Goal: Check status

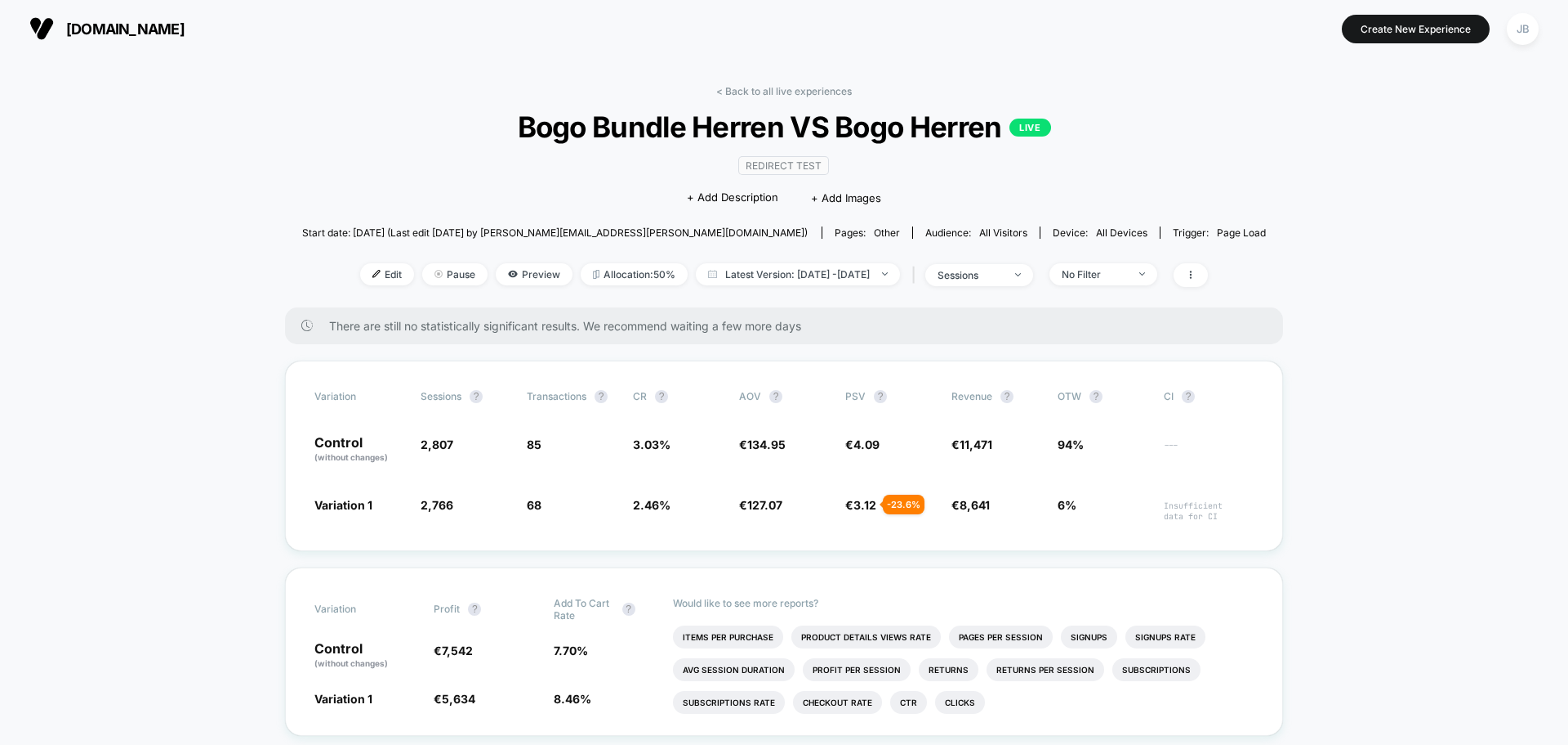
click at [139, 20] on span "[DOMAIN_NAME]" at bounding box center [125, 28] width 118 height 17
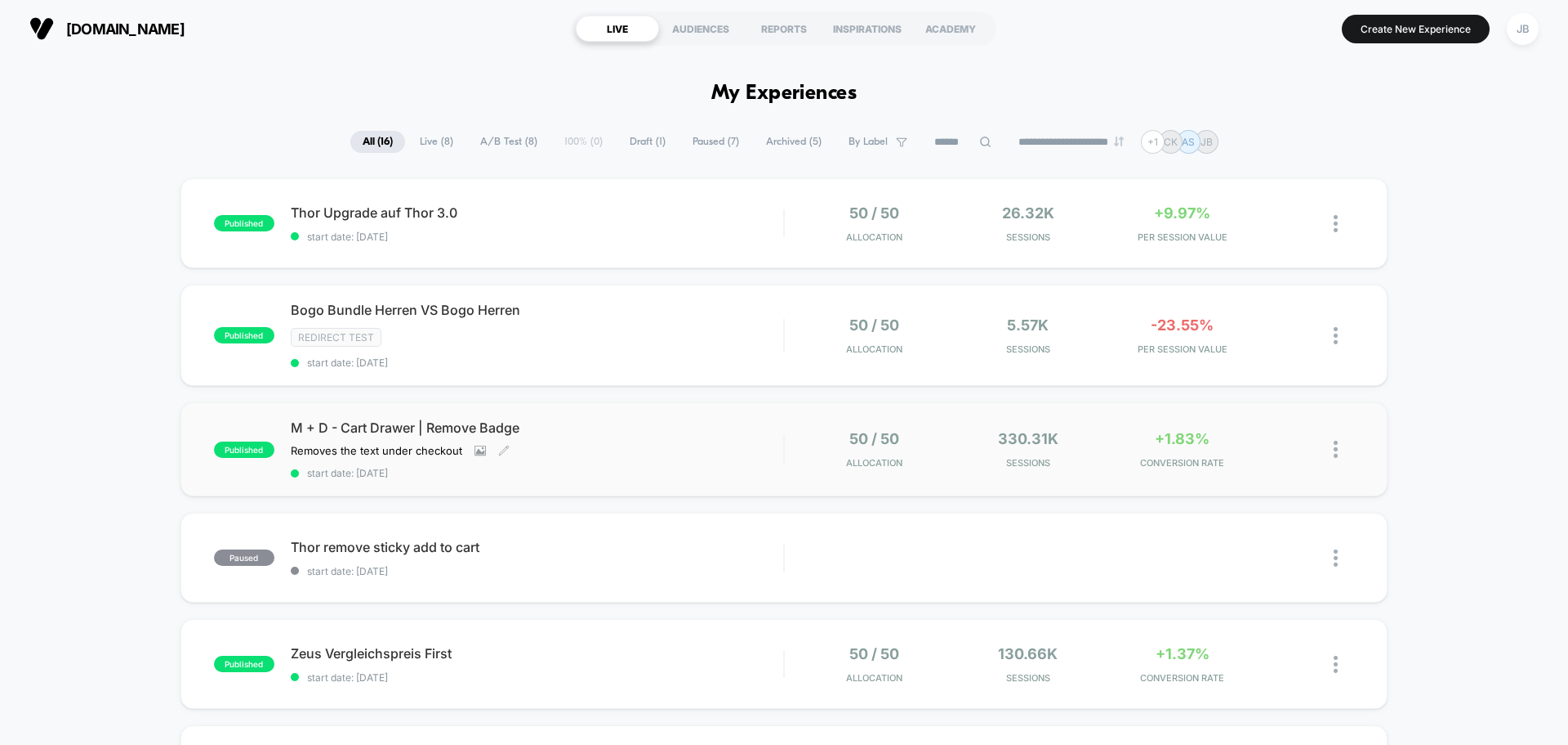
click at [573, 434] on span "M + D - Cart Drawer | Remove Badge" at bounding box center [537, 428] width 493 height 16
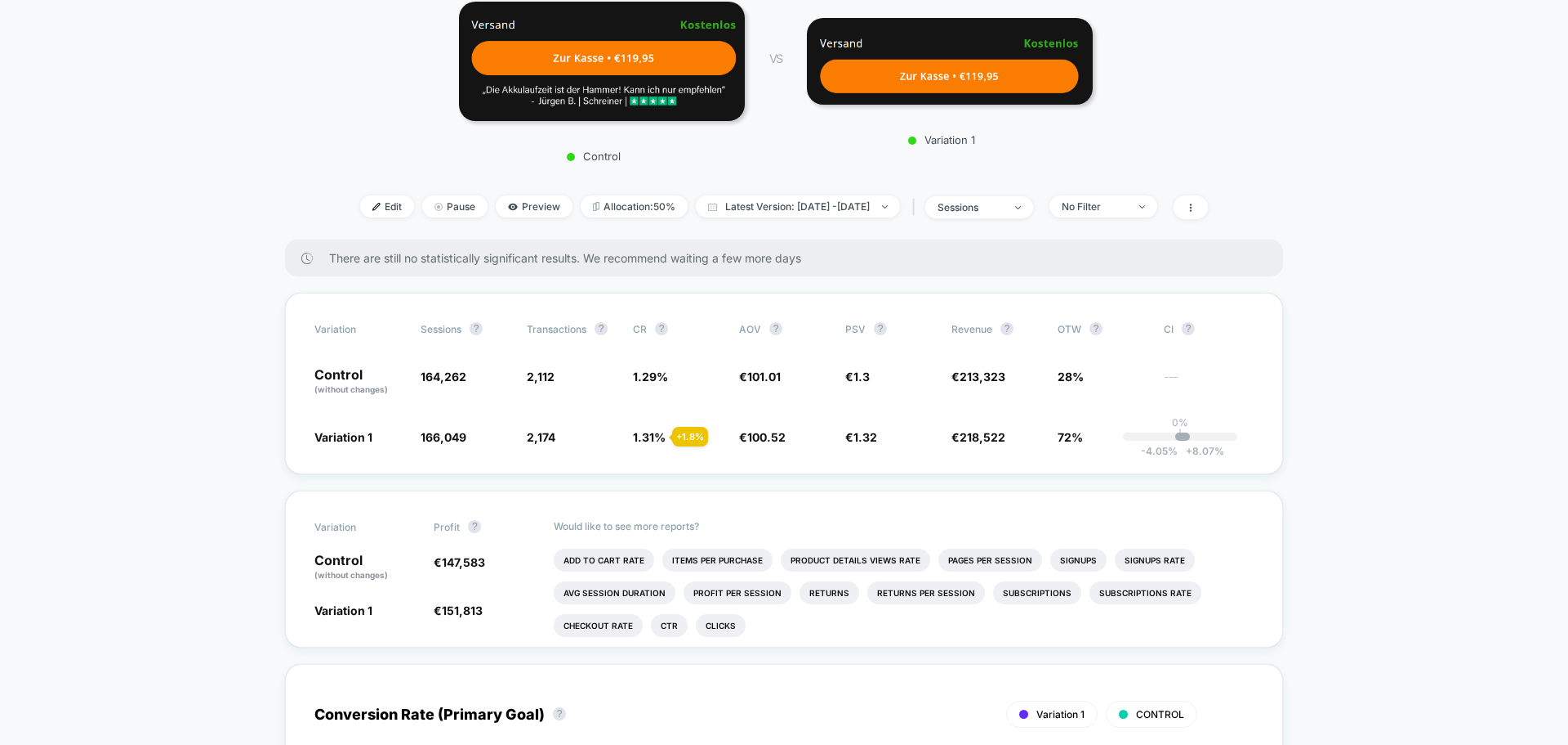
scroll to position [245, 0]
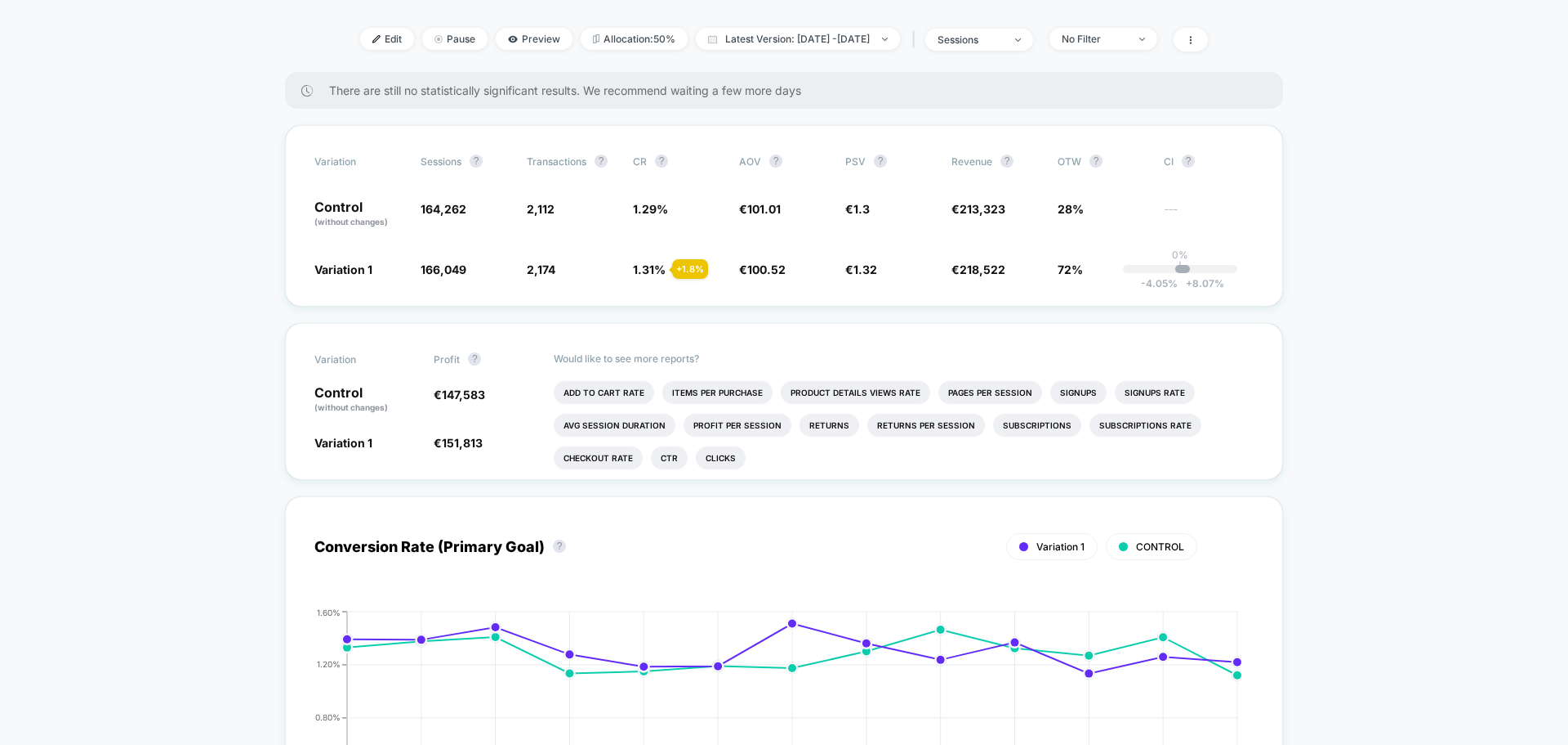
scroll to position [0, 0]
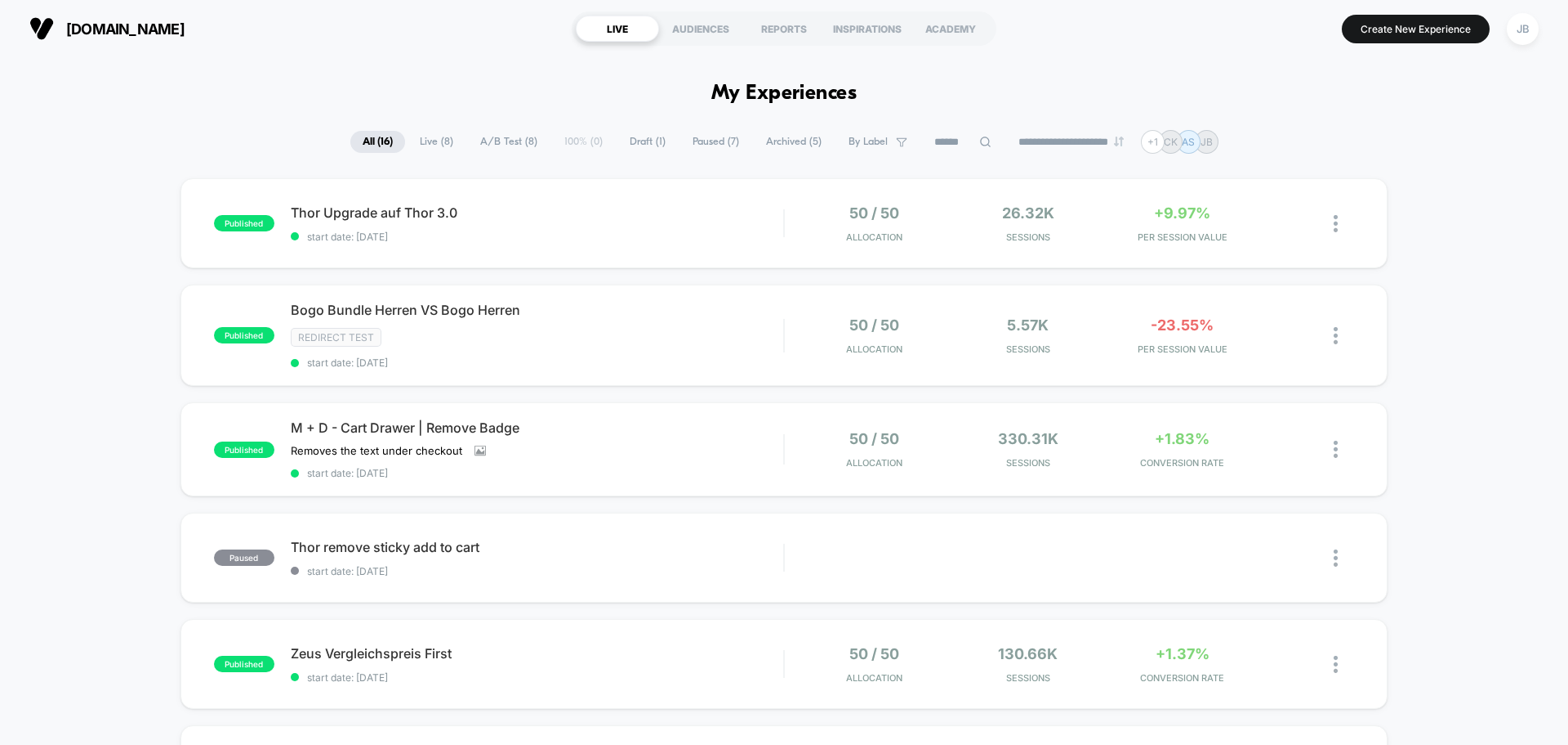
click at [580, 222] on div "Thor Upgrade auf Thor 3.0 Click to edit experience details Click to edit experi…" at bounding box center [537, 224] width 493 height 38
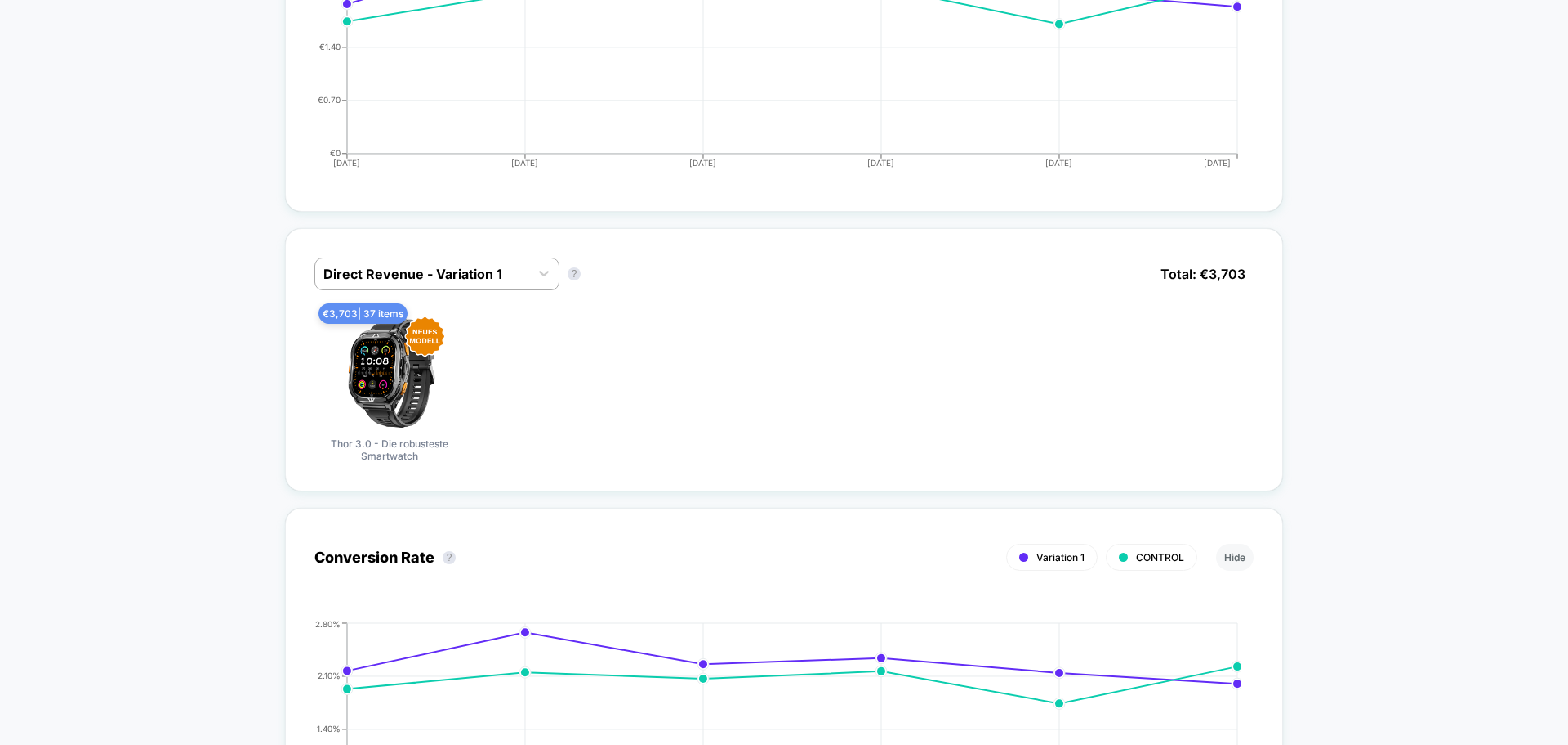
scroll to position [818, 0]
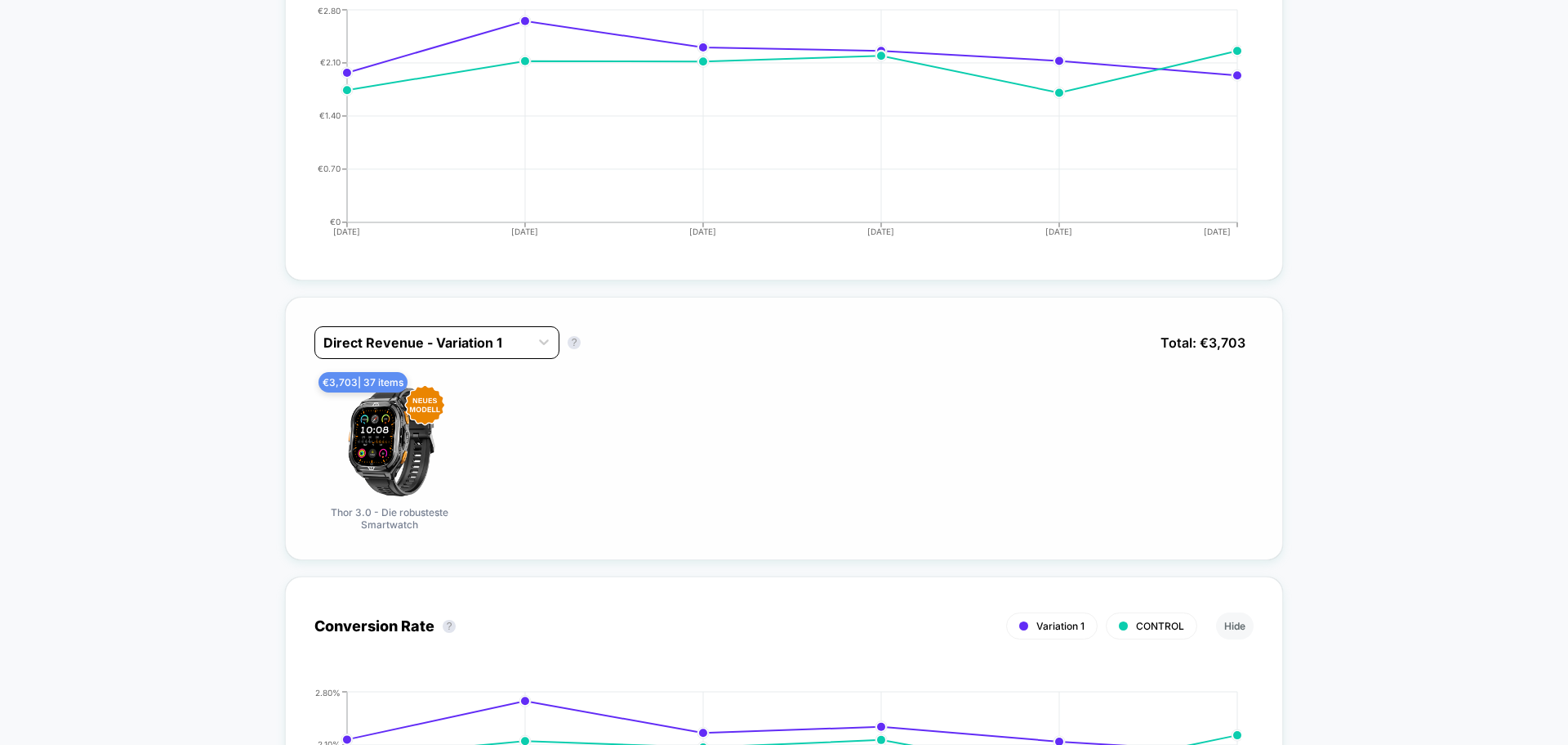
click at [492, 333] on div at bounding box center [422, 343] width 198 height 20
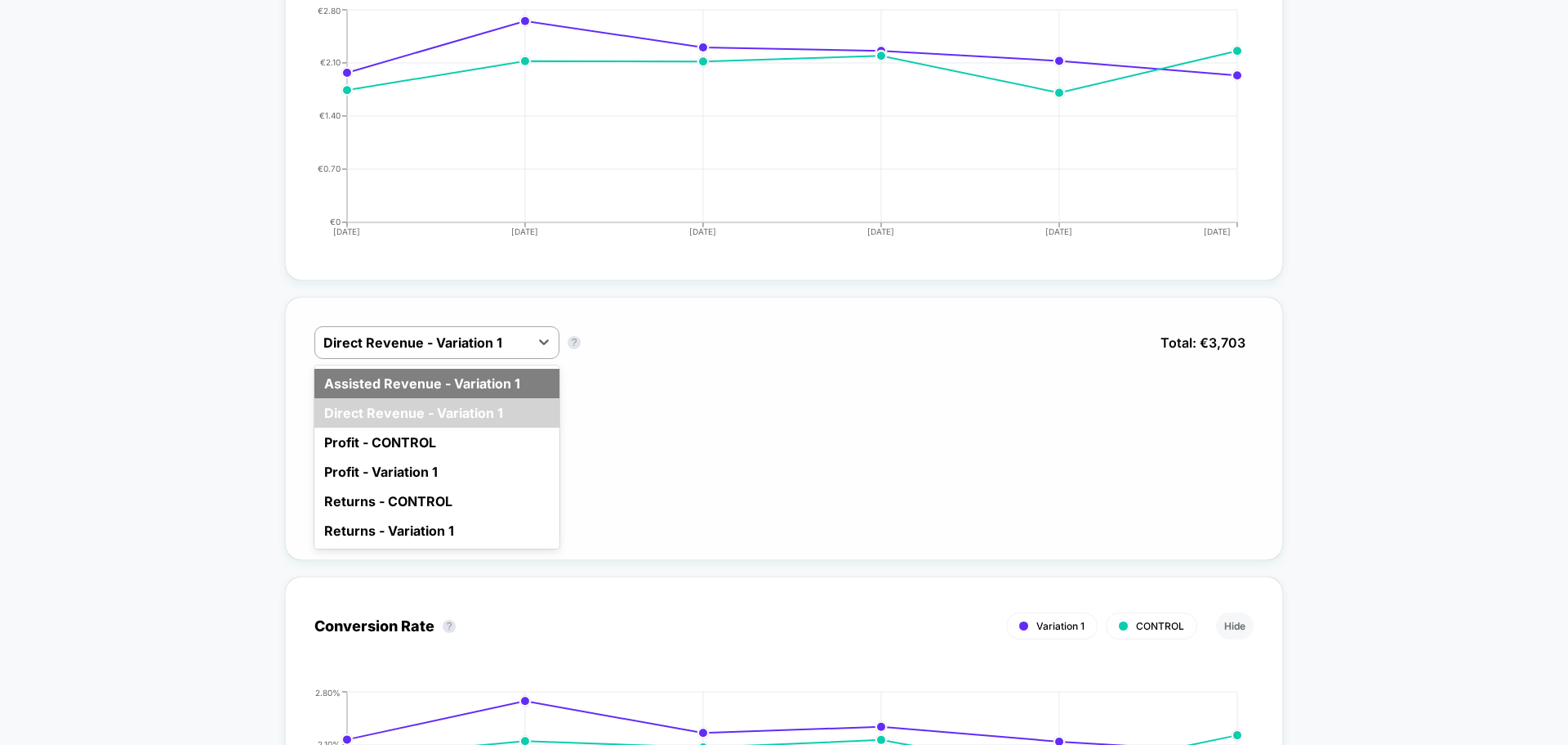
click at [488, 382] on div "Assisted Revenue - Variation 1" at bounding box center [437, 383] width 245 height 29
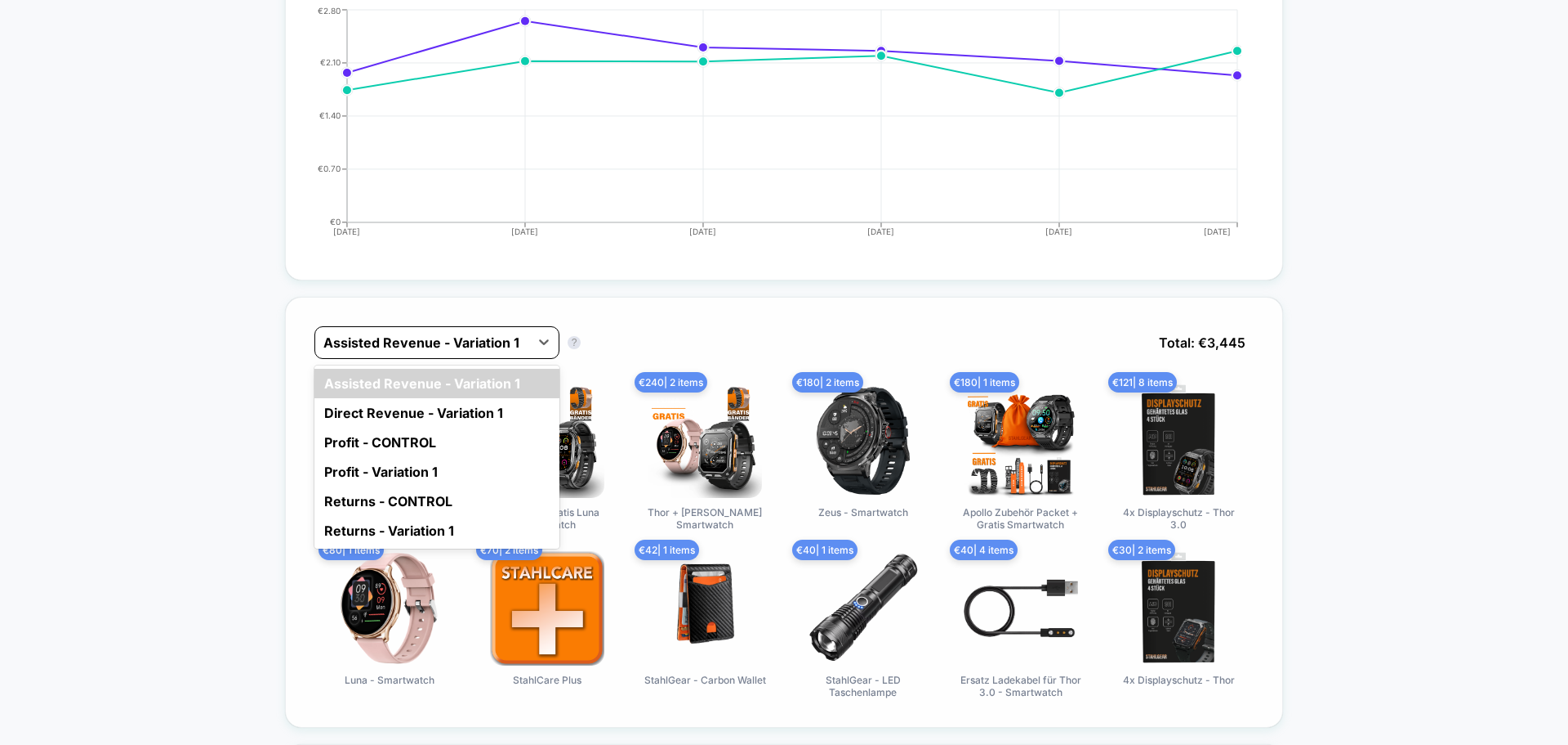
click at [515, 343] on div at bounding box center [422, 343] width 198 height 20
click at [436, 448] on div "Profit - CONTROL" at bounding box center [437, 442] width 245 height 29
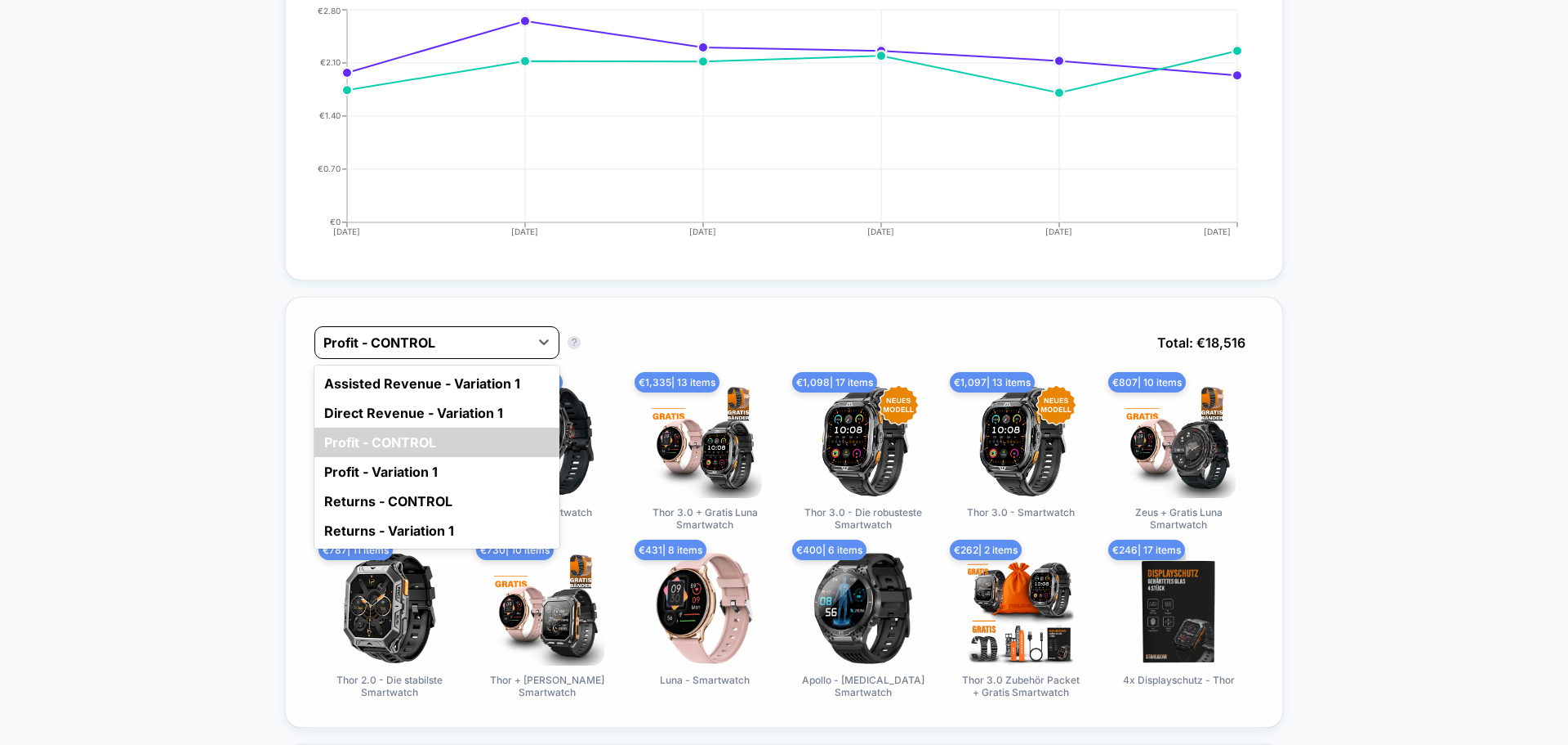
click at [468, 346] on div at bounding box center [422, 343] width 198 height 20
click at [403, 469] on div "Profit - Variation 1" at bounding box center [437, 472] width 245 height 29
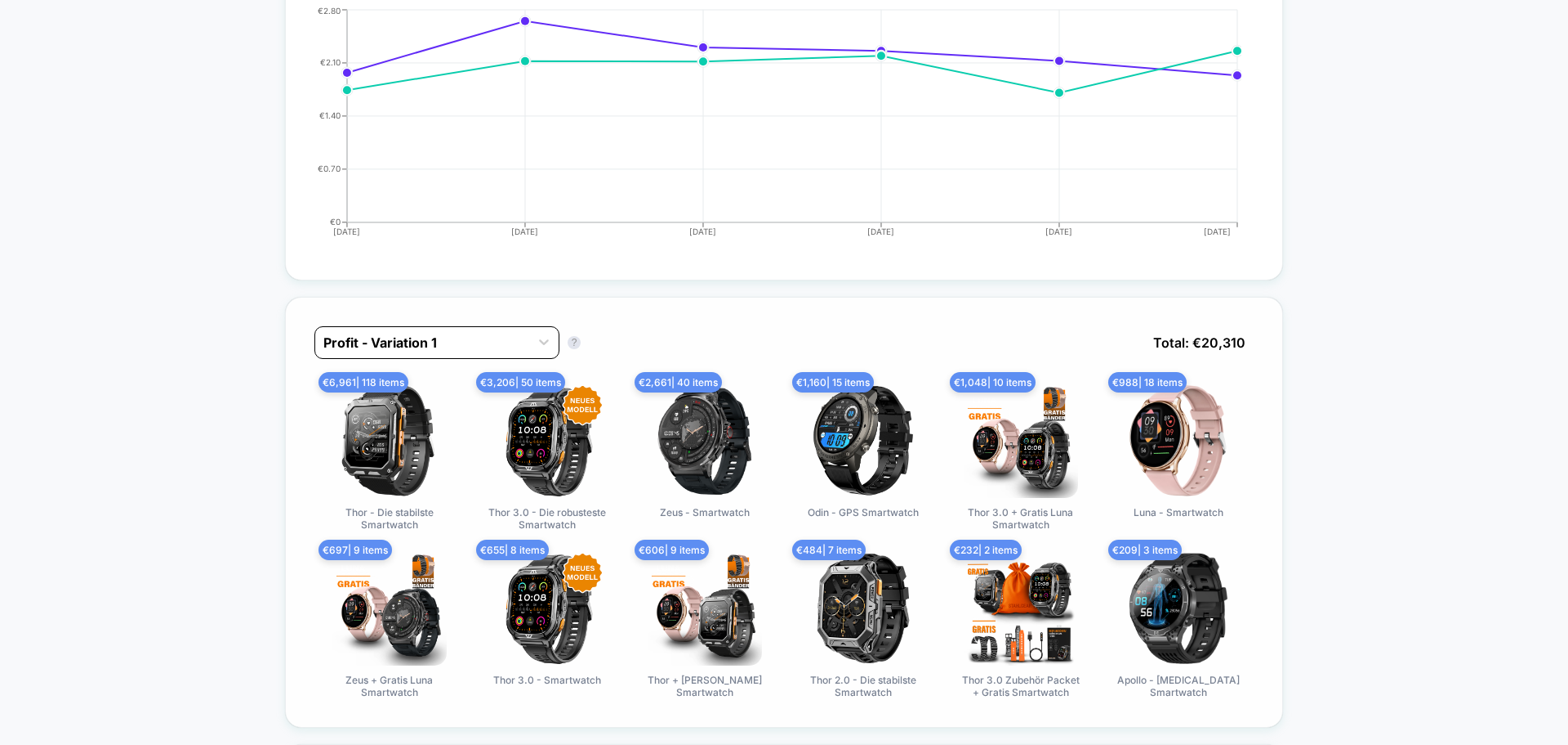
click at [443, 349] on div at bounding box center [422, 343] width 198 height 20
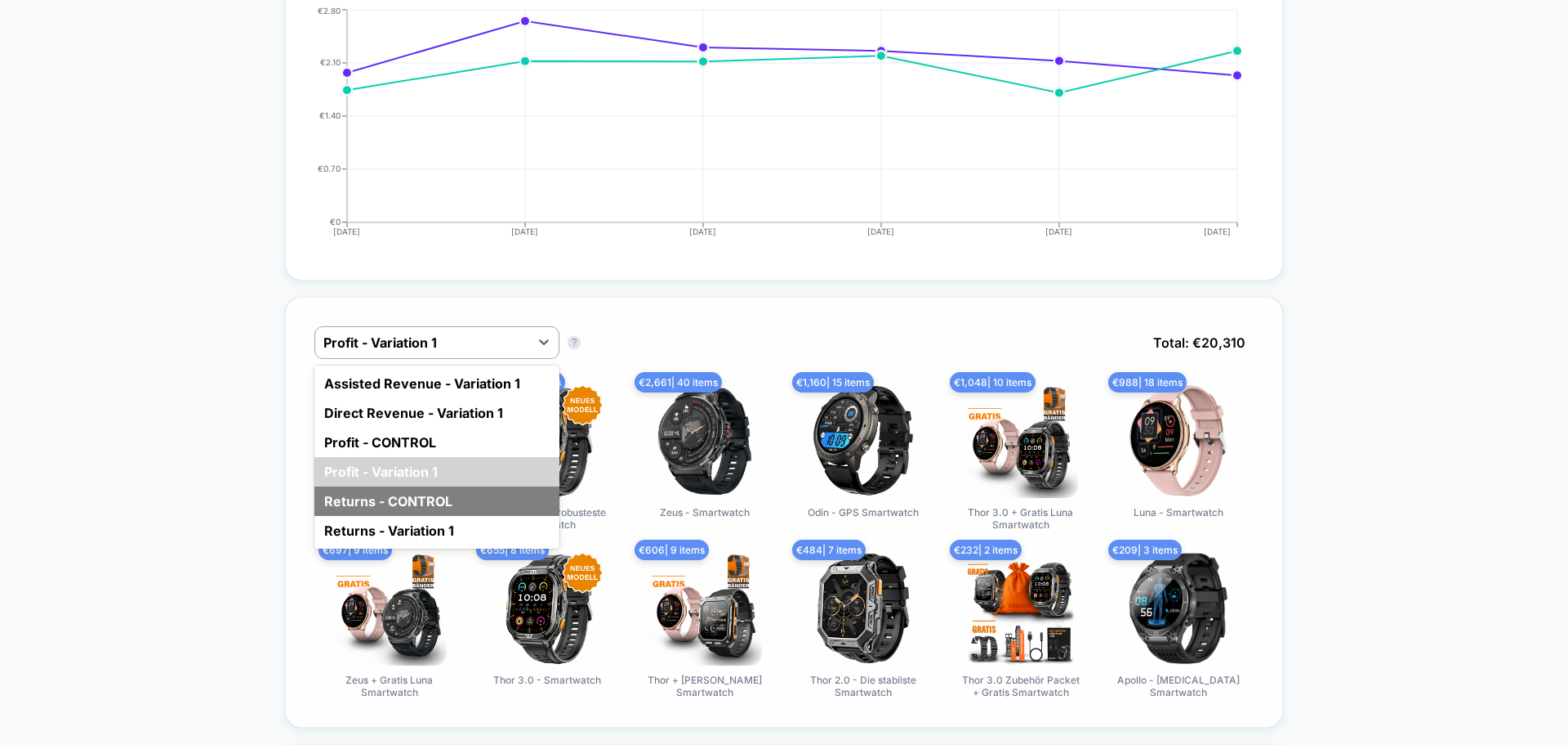
click at [393, 504] on div "Returns - CONTROL" at bounding box center [437, 501] width 245 height 29
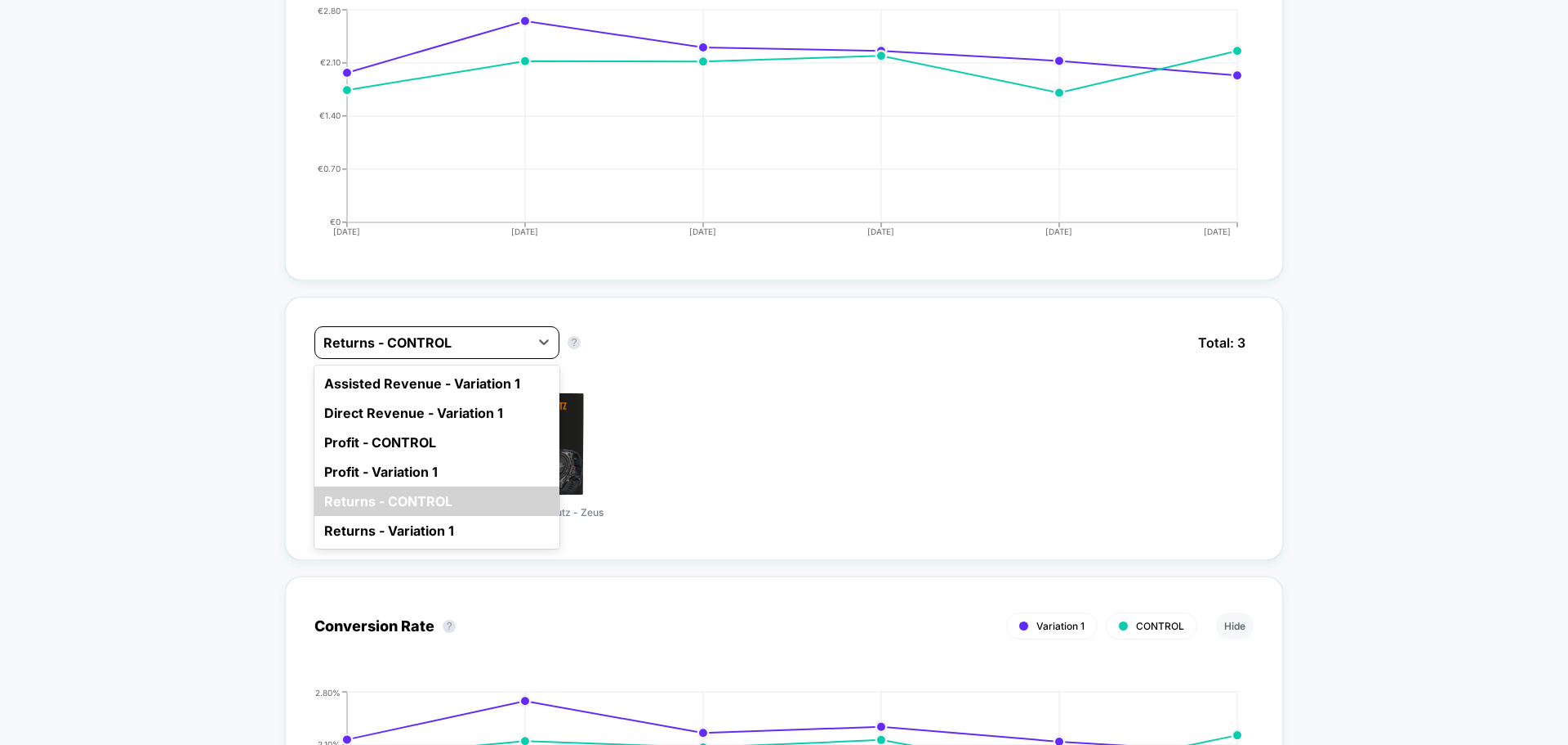
click at [446, 342] on div at bounding box center [422, 343] width 198 height 20
click at [370, 527] on div "Returns - Variation 1" at bounding box center [437, 531] width 245 height 29
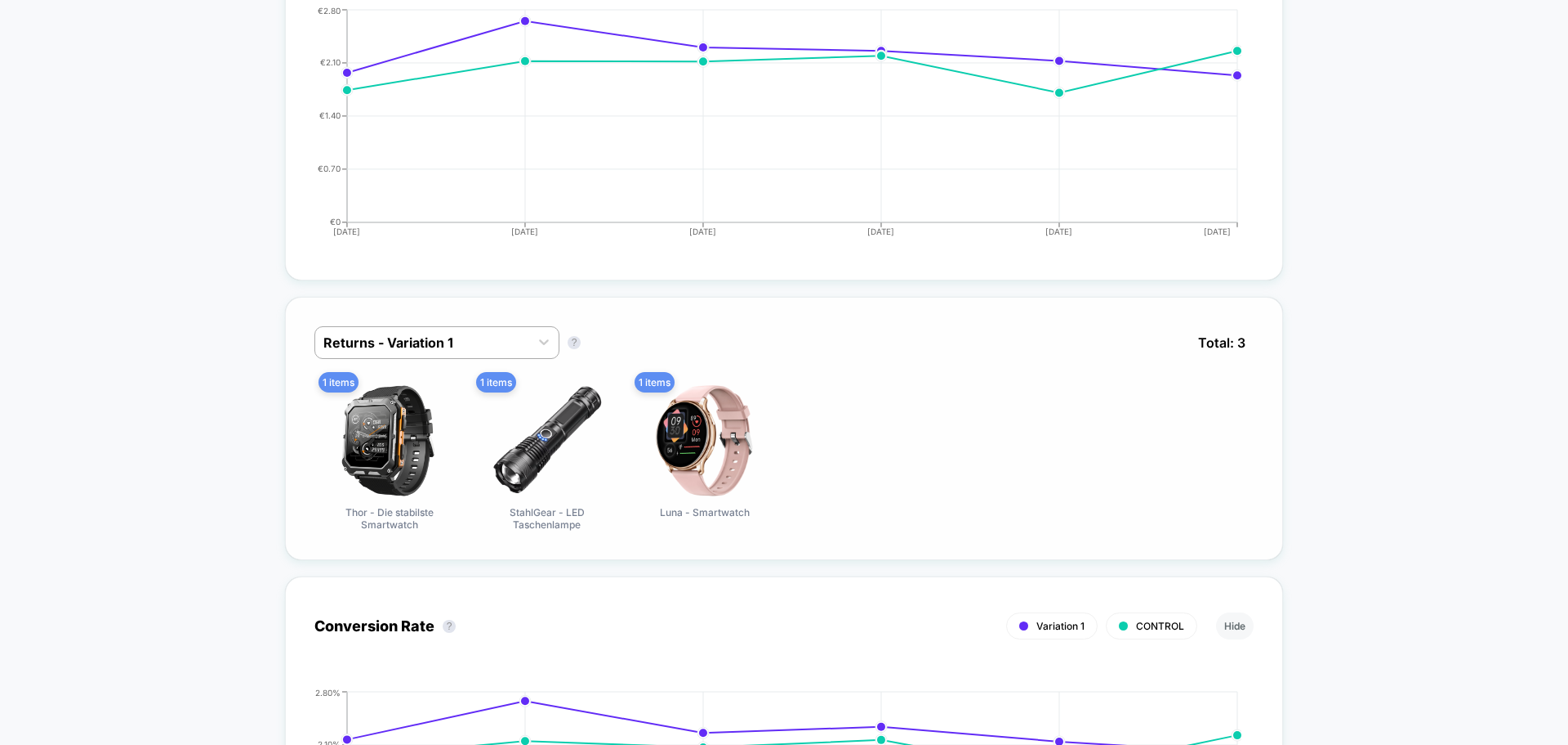
click at [435, 359] on div "Returns - Variation 1 Returns - Variation 1 ? Total: 3" at bounding box center [784, 354] width 940 height 57
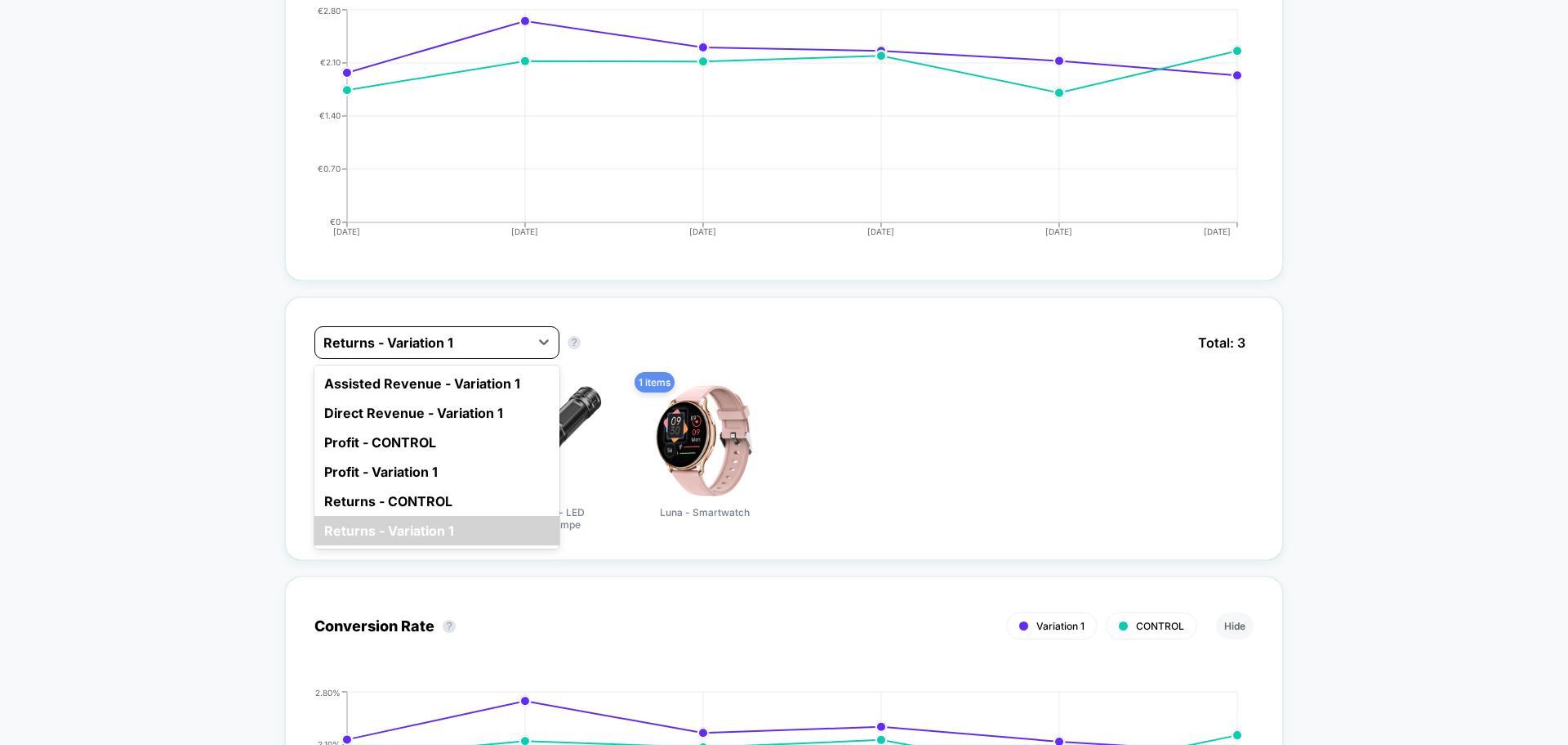
click at [439, 343] on div at bounding box center [422, 343] width 198 height 20
click at [403, 390] on div "Assisted Revenue - Variation 1" at bounding box center [437, 383] width 245 height 29
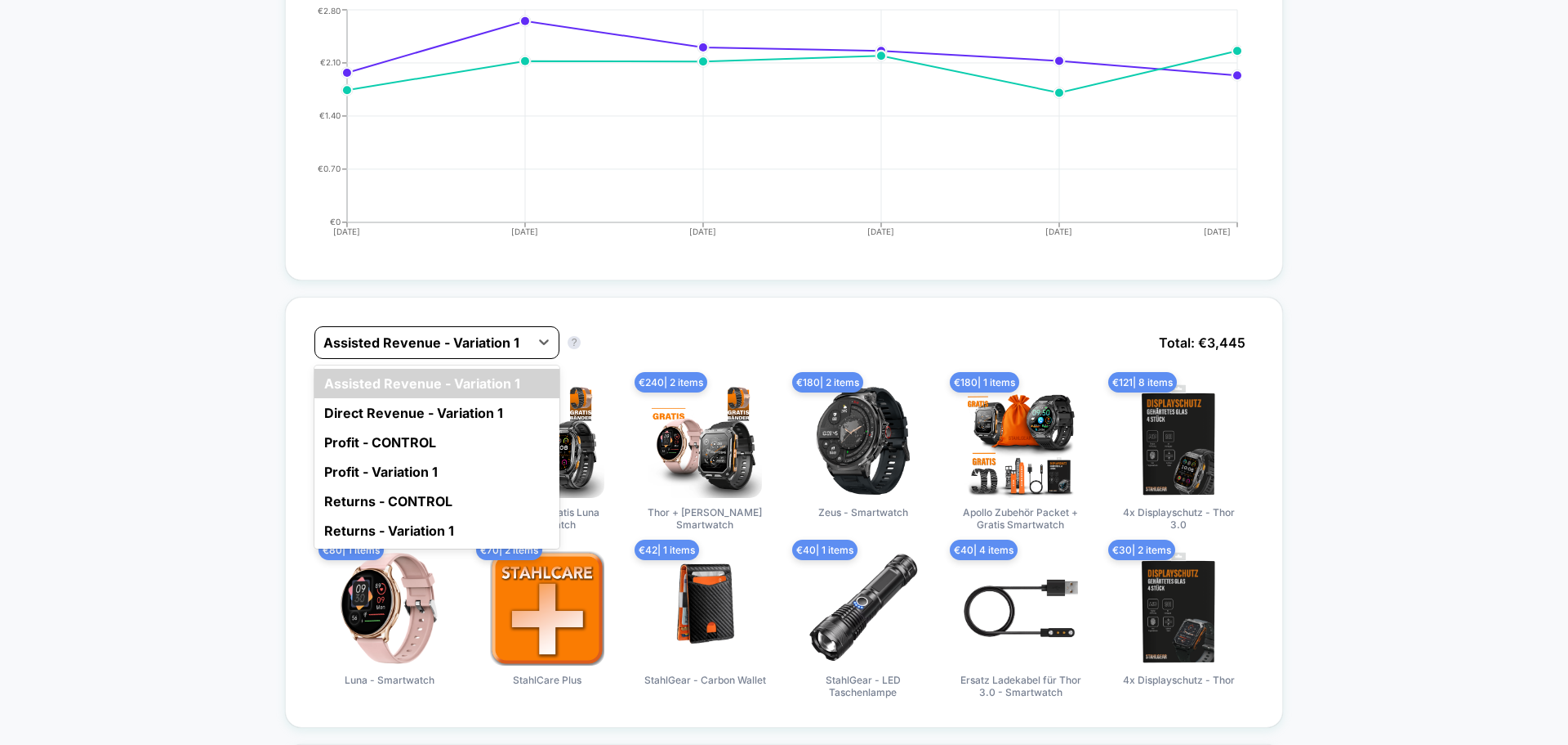
click at [440, 340] on div at bounding box center [422, 343] width 198 height 20
click at [387, 414] on div "Direct Revenue - Variation 1" at bounding box center [437, 412] width 245 height 29
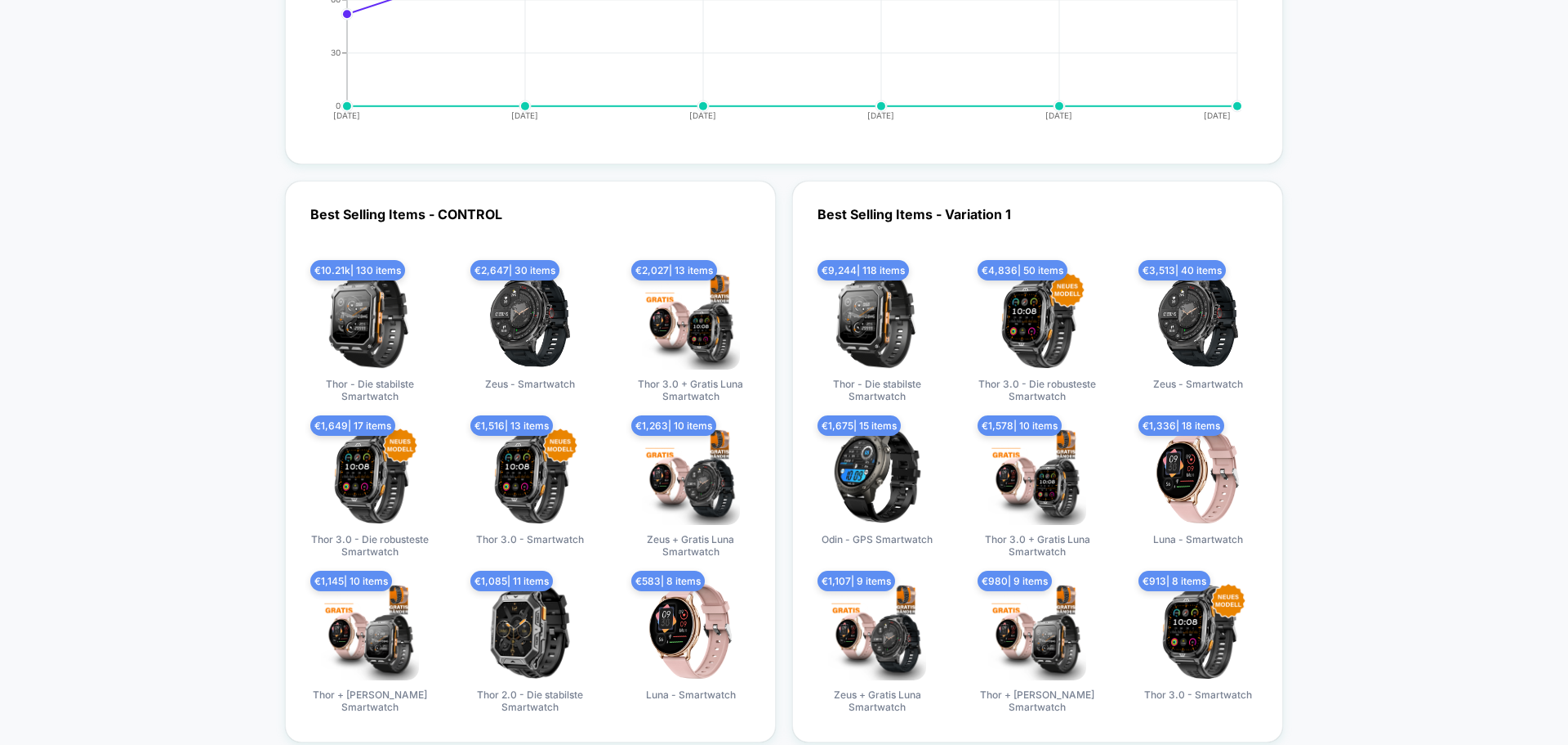
scroll to position [3597, 0]
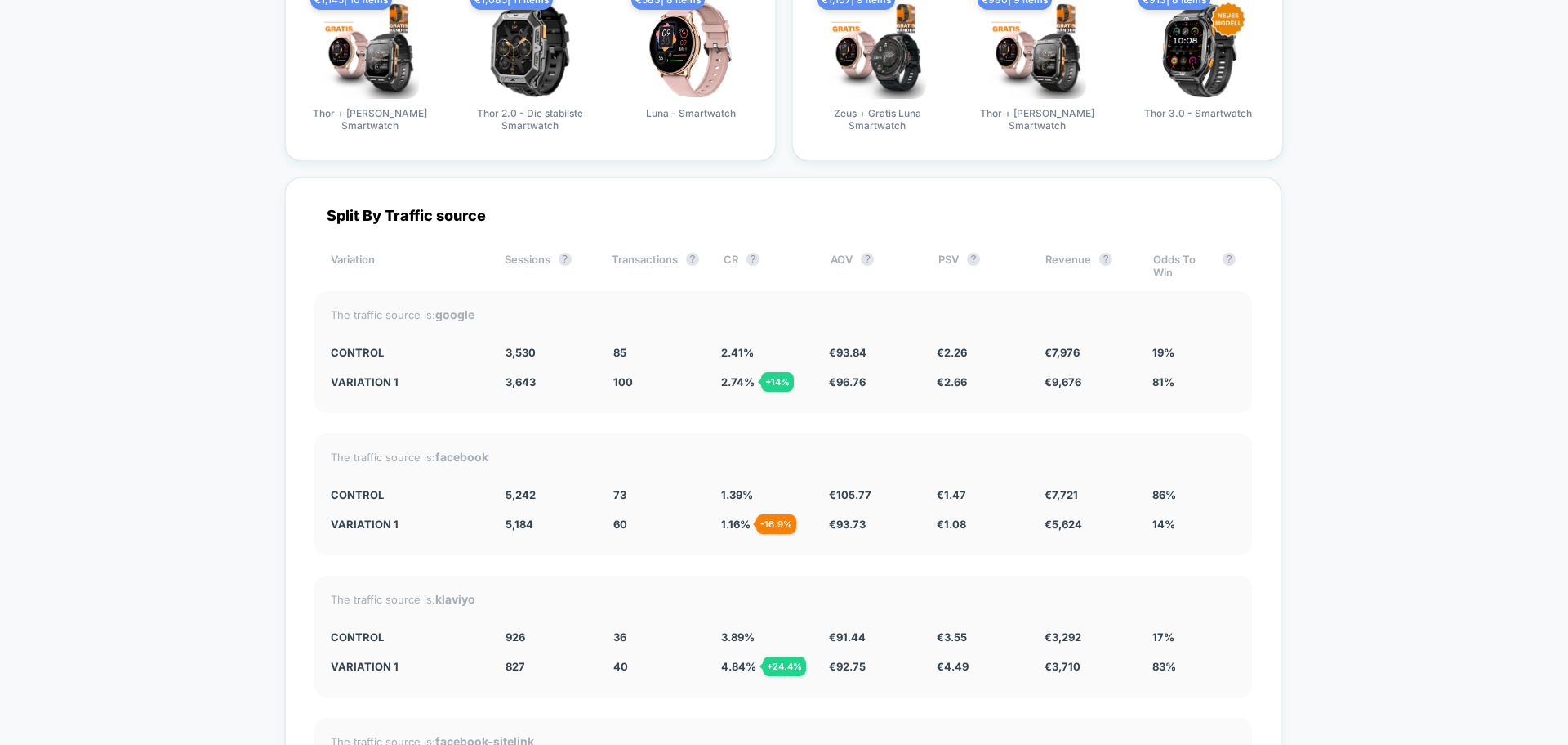
scroll to position [4250, 0]
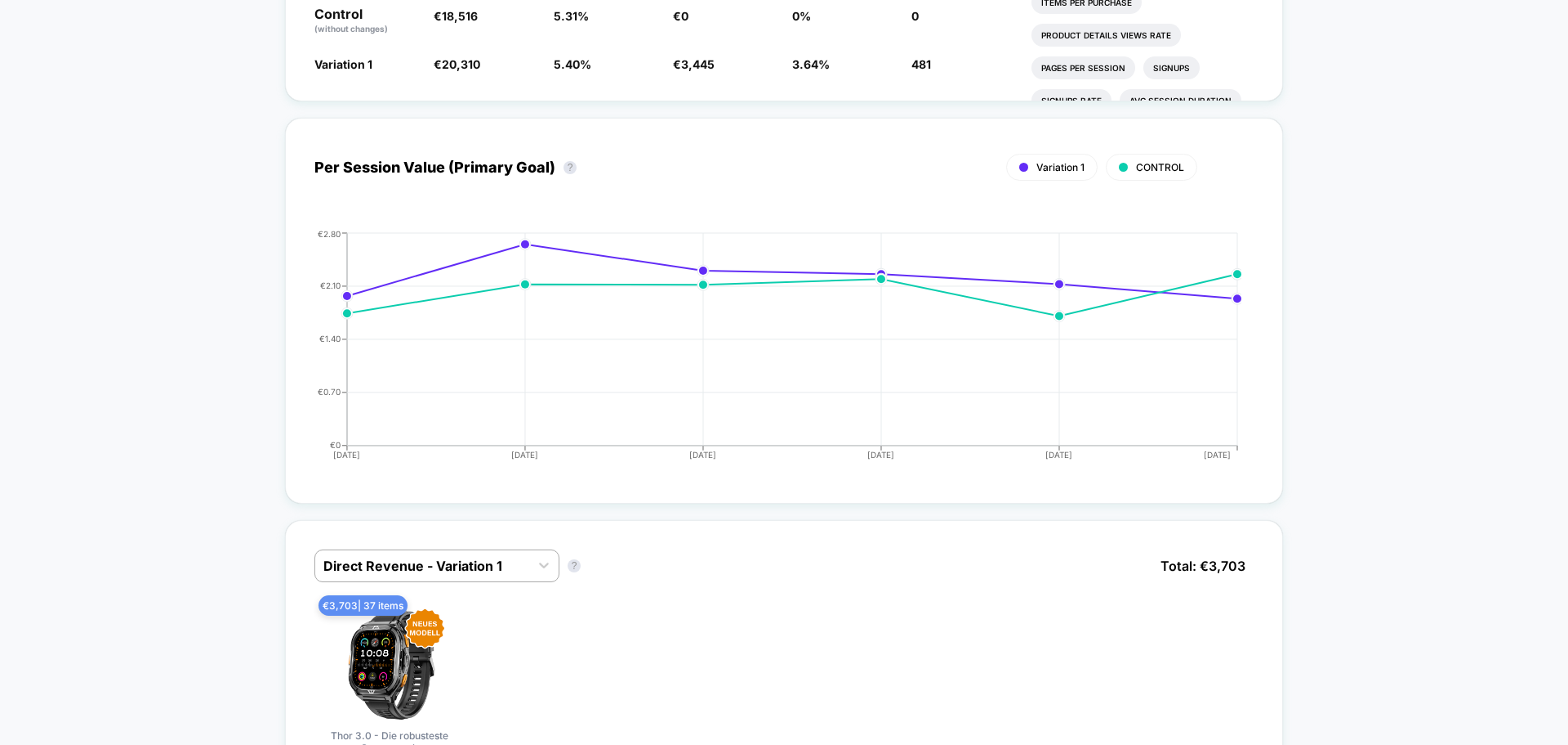
scroll to position [0, 0]
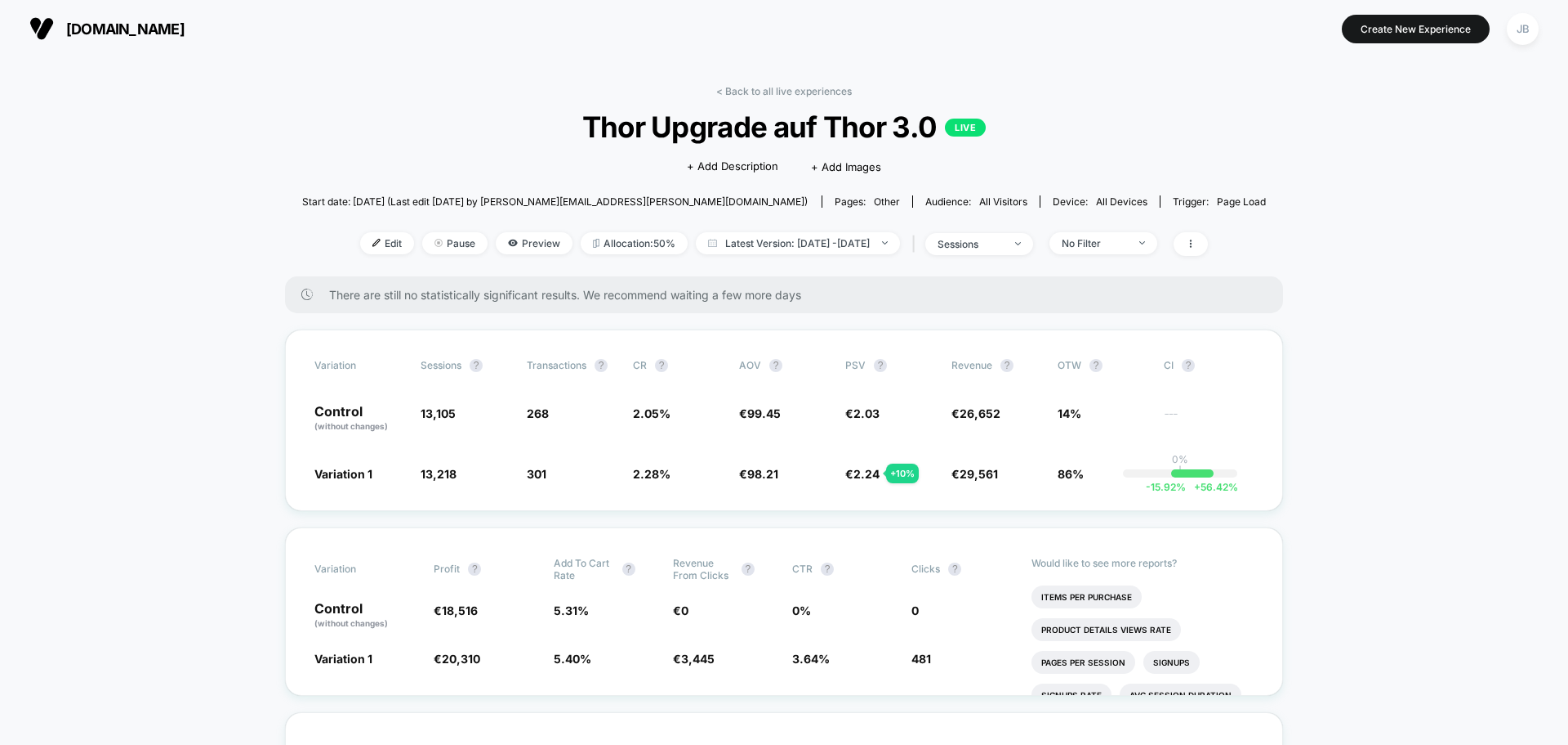
drag, startPoint x: 203, startPoint y: 428, endPoint x: 195, endPoint y: 207, distance: 221.1
click at [126, 27] on span "[DOMAIN_NAME]" at bounding box center [125, 28] width 118 height 17
